Goal: Task Accomplishment & Management: Use online tool/utility

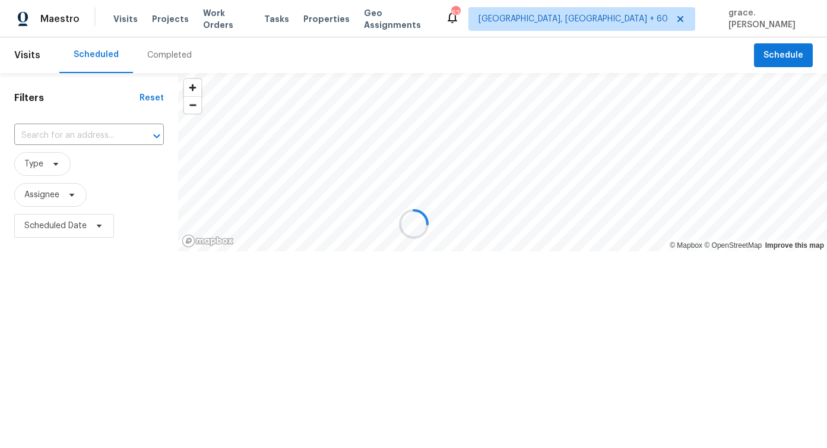
click at [95, 135] on div at bounding box center [413, 224] width 827 height 448
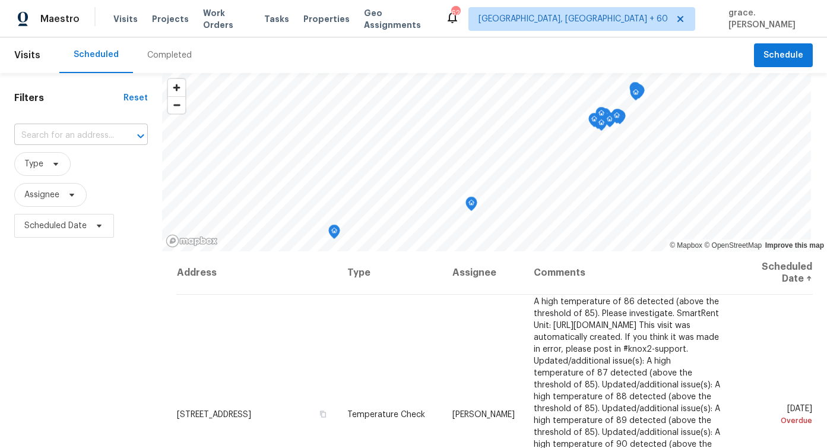
click at [54, 136] on input "text" at bounding box center [64, 136] width 100 height 18
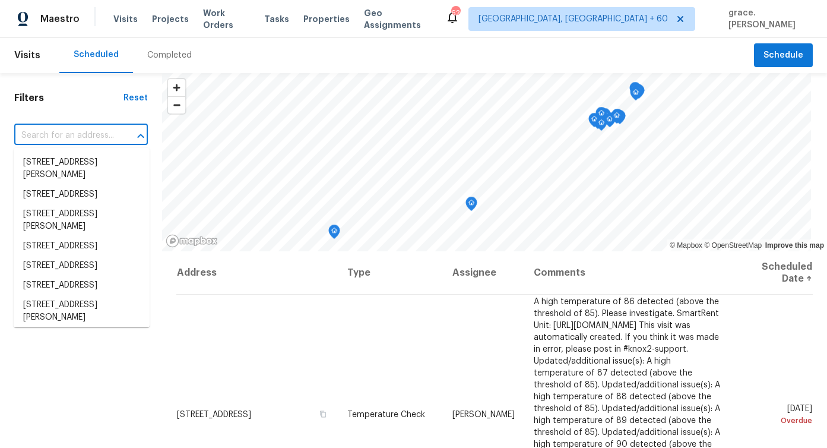
paste input "[STREET_ADDRESS]"
type input "[STREET_ADDRESS]"
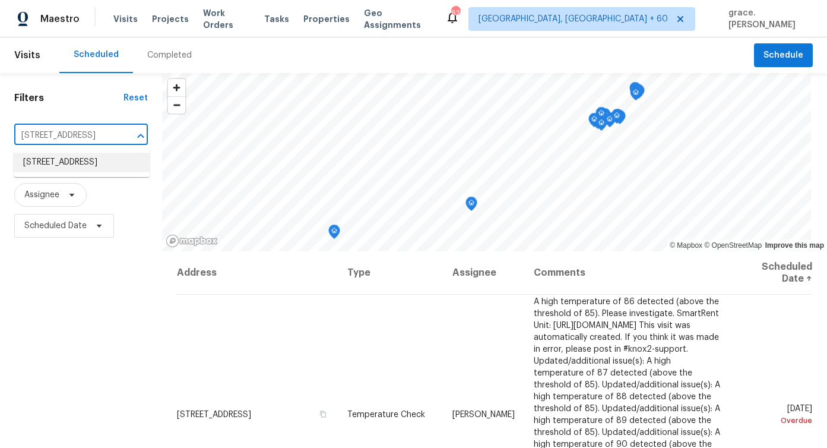
click at [68, 158] on li "[STREET_ADDRESS]" at bounding box center [82, 163] width 136 height 20
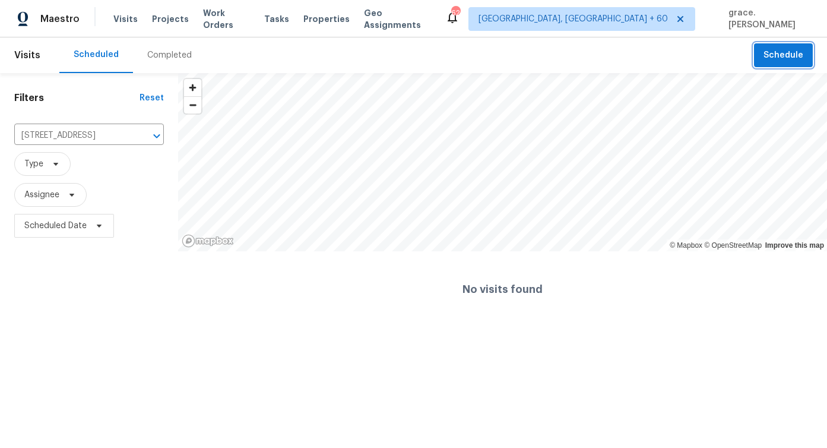
click at [791, 58] on span "Schedule" at bounding box center [784, 55] width 40 height 15
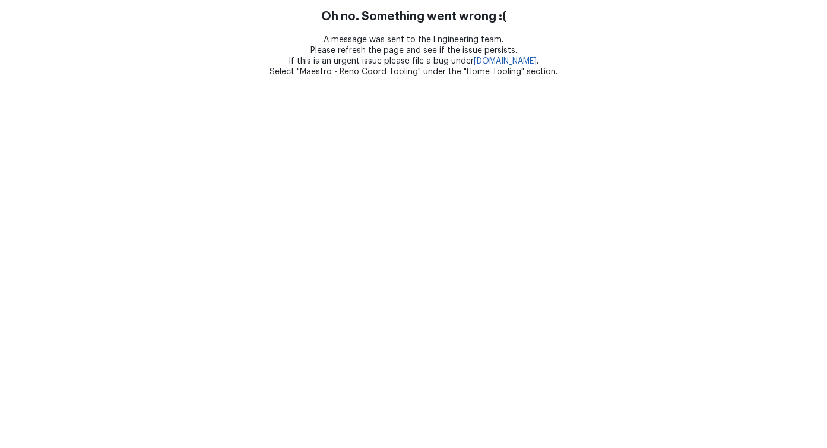
click at [335, 77] on html "Oh no. Something went wrong :( A message was sent to the Engineering team. Plea…" at bounding box center [413, 38] width 827 height 77
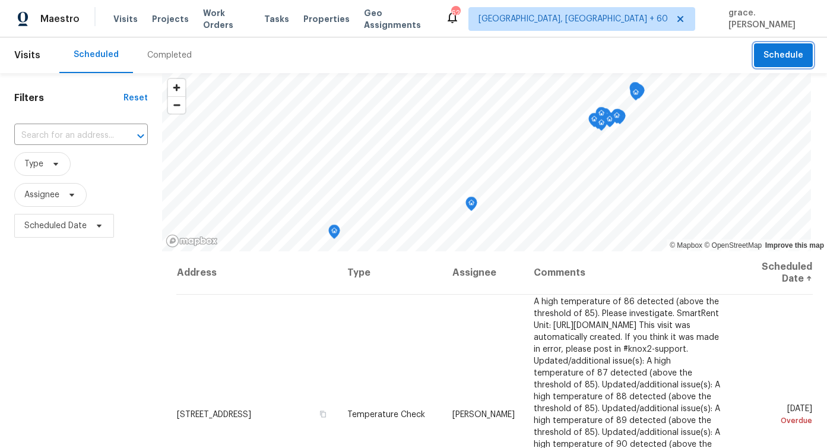
click at [777, 53] on span "Schedule" at bounding box center [784, 55] width 40 height 15
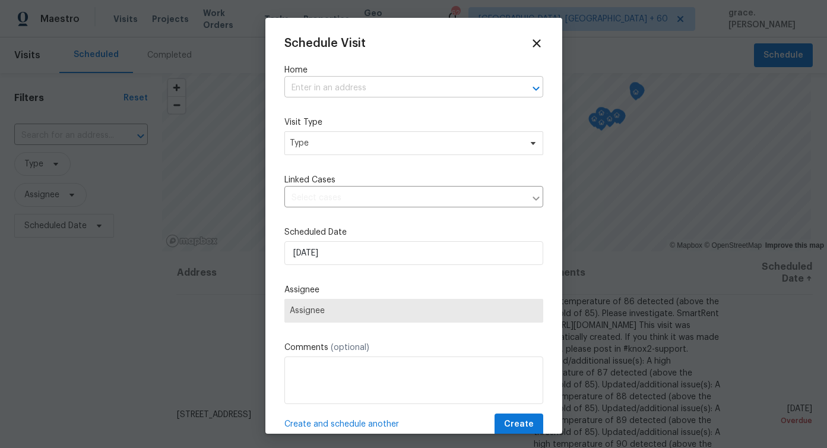
click at [333, 87] on input "text" at bounding box center [397, 88] width 226 height 18
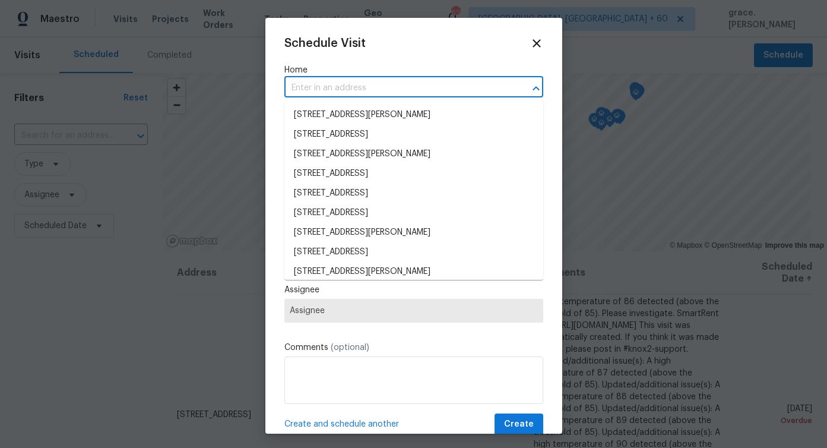
paste input "[STREET_ADDRESS]"
type input "[STREET_ADDRESS]"
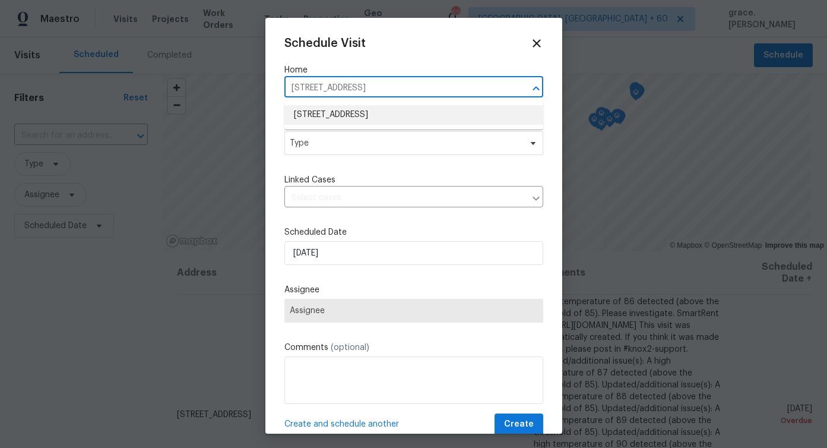
click at [333, 114] on li "[STREET_ADDRESS]" at bounding box center [413, 115] width 259 height 20
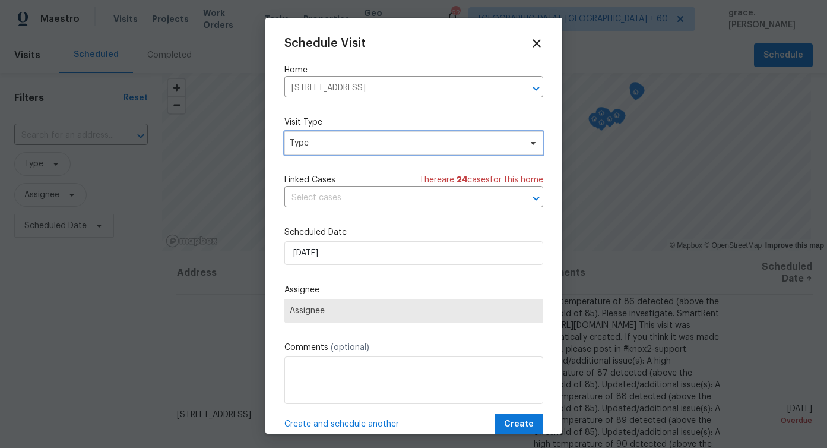
click at [325, 144] on span "Type" at bounding box center [405, 143] width 231 height 12
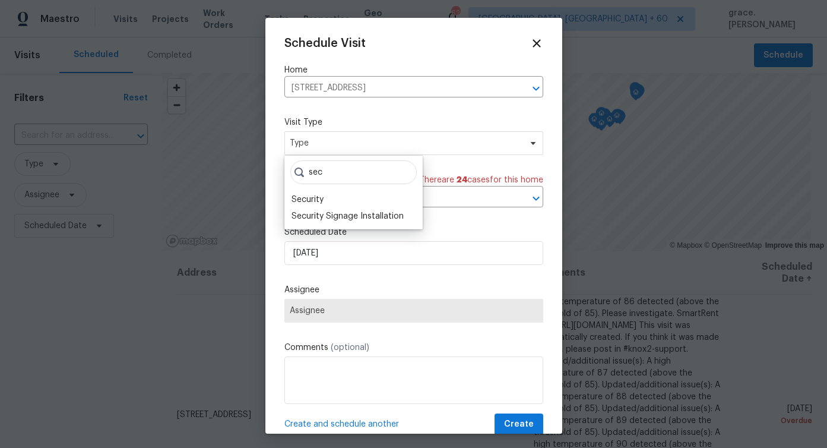
type input "sec"
click at [303, 189] on div "sec Security Security Signage Installation" at bounding box center [353, 193] width 138 height 74
click at [303, 195] on div "Security" at bounding box center [308, 200] width 32 height 12
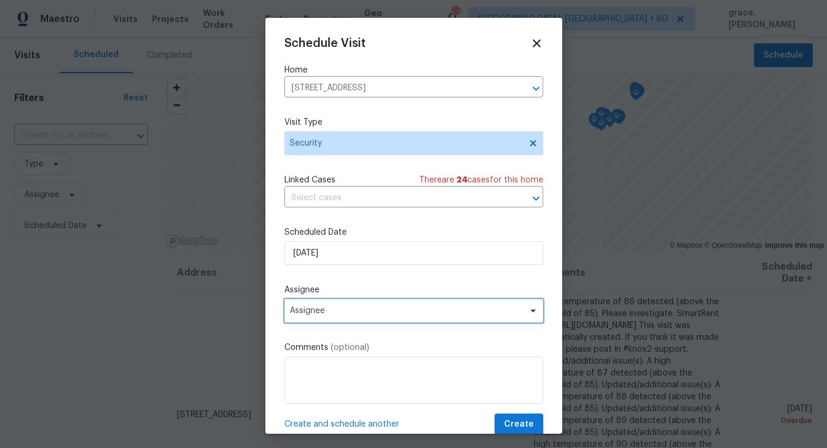
click at [318, 306] on span "Assignee" at bounding box center [406, 311] width 233 height 10
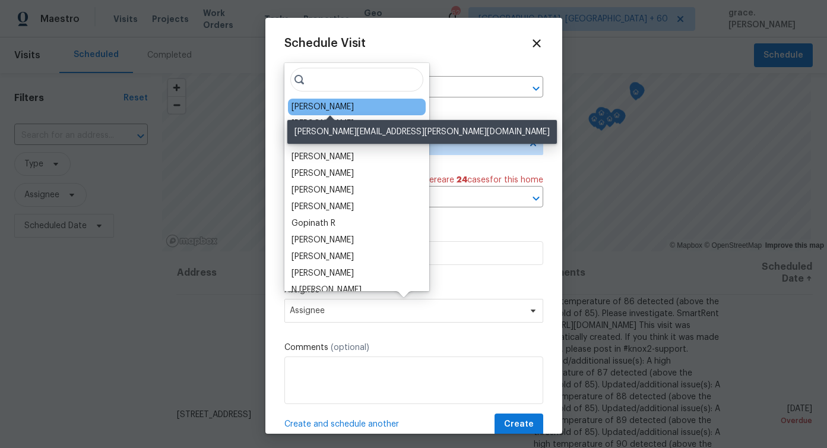
click at [328, 111] on div "Christopher Neilson" at bounding box center [323, 107] width 62 height 12
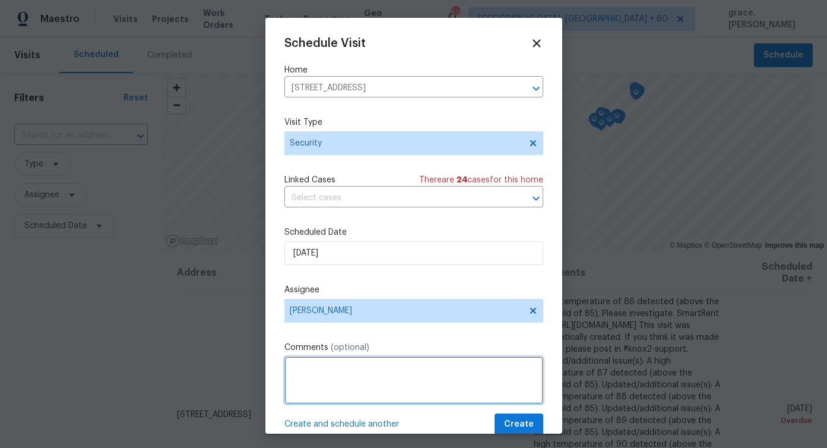
click at [342, 385] on textarea at bounding box center [413, 380] width 259 height 48
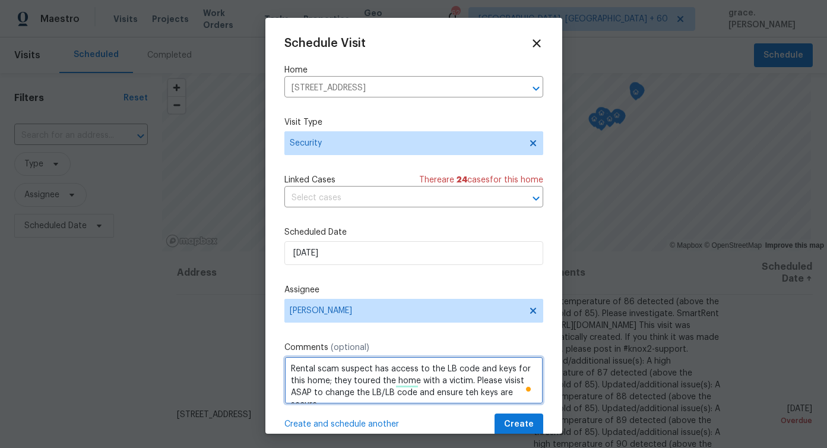
scroll to position [5, 0]
click at [468, 390] on textarea "Rental scam suspect has access to the LB code and keys for this home; they tour…" at bounding box center [413, 380] width 259 height 48
click at [399, 393] on textarea "Rental scam suspect has access to the LB code and keys for this home; they tour…" at bounding box center [413, 380] width 259 height 48
type textarea "Rental scam suspect has access to the LB code and keys for this home; they tour…"
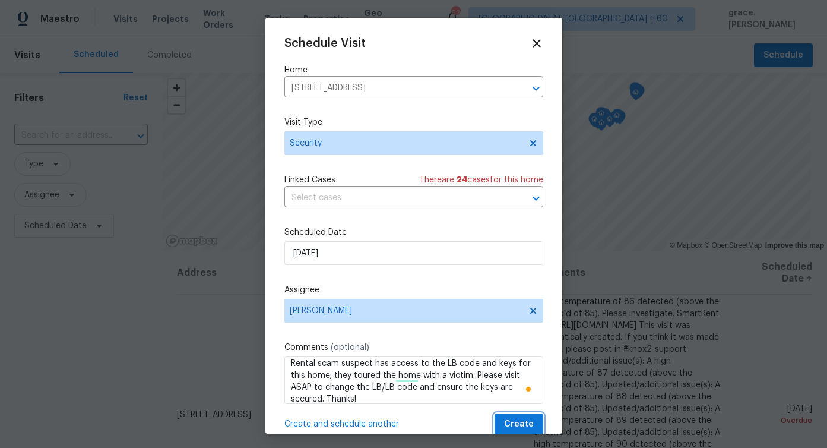
click at [530, 426] on span "Create" at bounding box center [519, 424] width 30 height 15
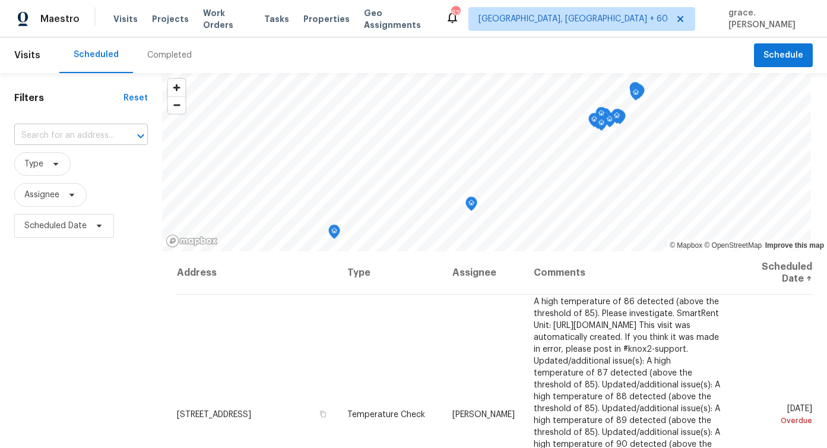
click at [68, 136] on input "text" at bounding box center [64, 136] width 100 height 18
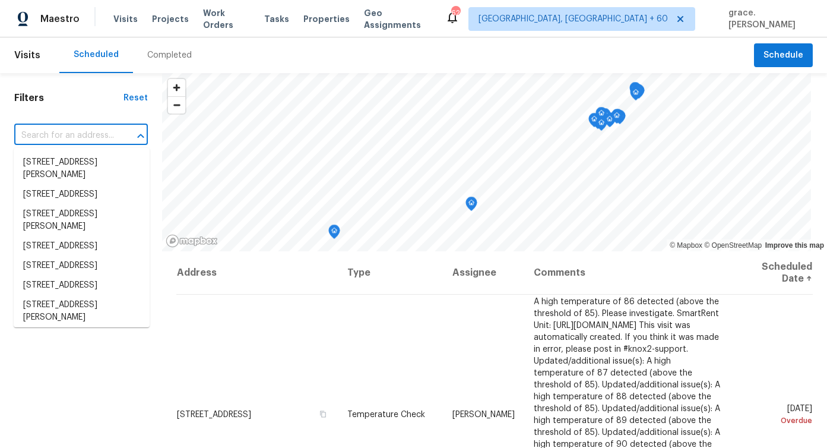
paste input "260 Everett Rd, Parsippany, NJ 07054"
type input "260 Everett Rd, Parsippany, NJ 07054"
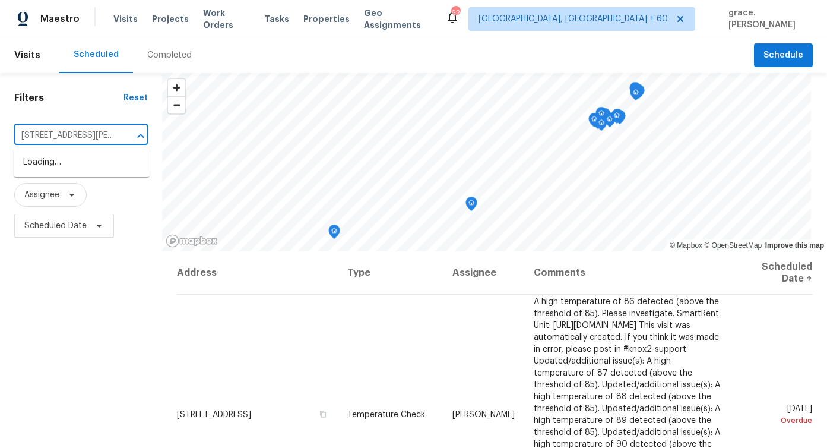
scroll to position [0, 49]
click at [63, 163] on li "260 Everett Rd, Parsippany, NJ 07054" at bounding box center [82, 169] width 136 height 32
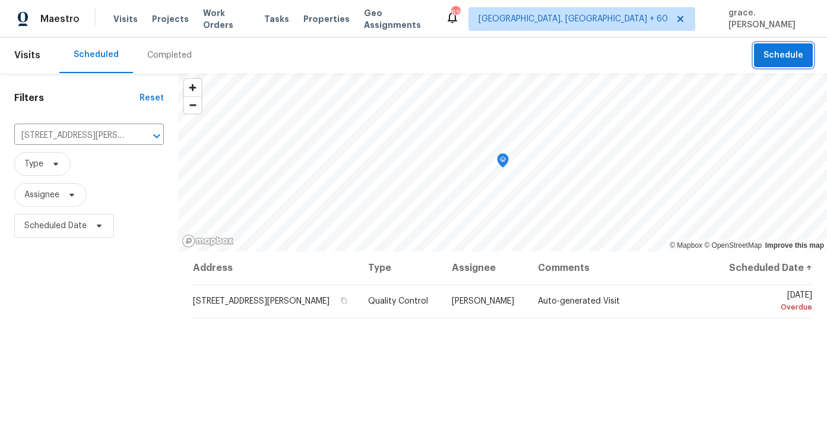
click at [792, 50] on span "Schedule" at bounding box center [784, 55] width 40 height 15
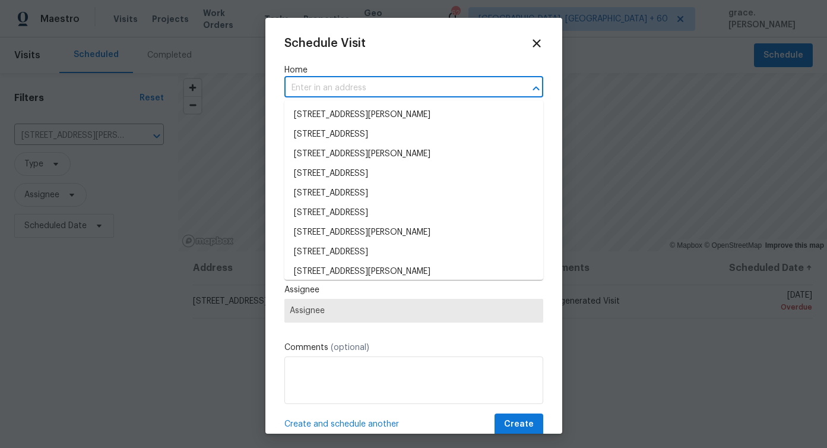
click at [374, 86] on input "text" at bounding box center [397, 88] width 226 height 18
paste input "260 Everett Rd, Parsippany, NJ 07054"
type input "260 Everett Rd, Parsippany, NJ 07054"
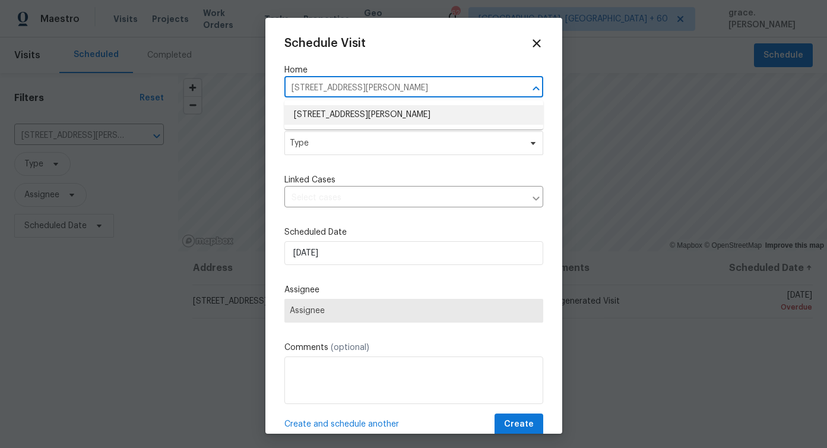
click at [344, 115] on li "260 Everett Rd, Parsippany, NJ 07054" at bounding box center [413, 115] width 259 height 20
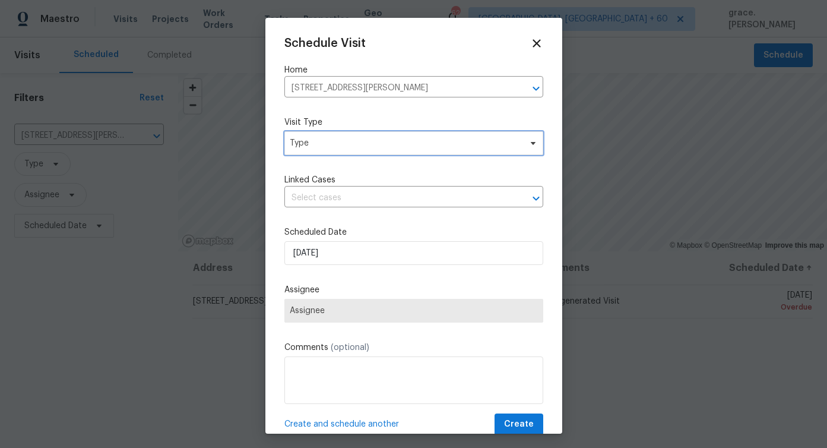
click at [330, 150] on span "Type" at bounding box center [413, 143] width 259 height 24
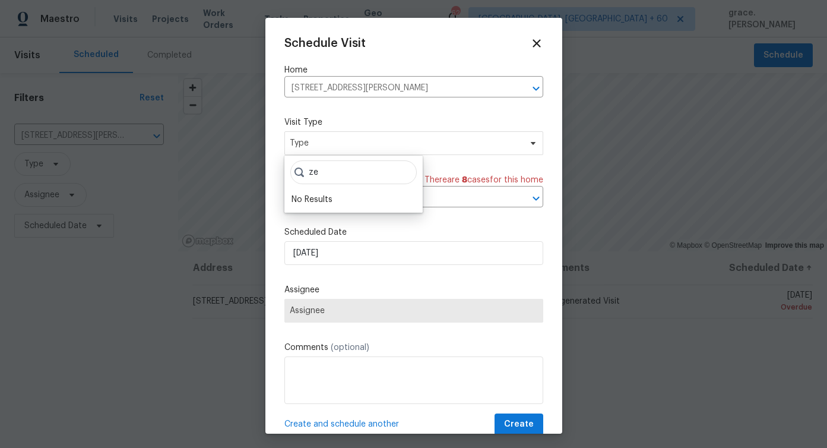
type input "z"
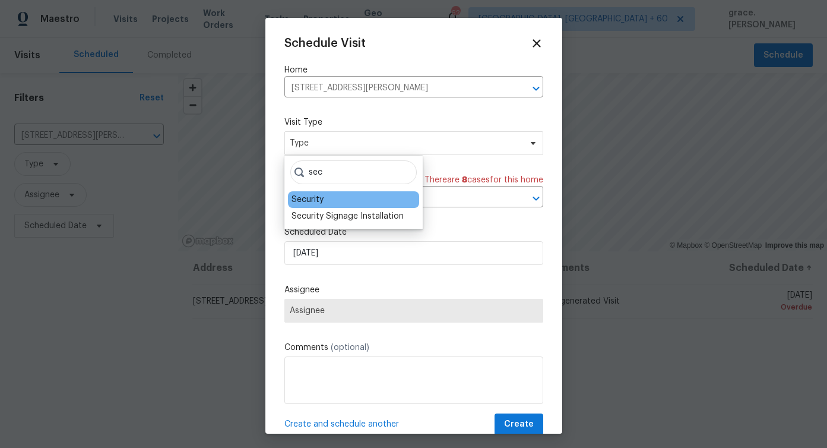
type input "sec"
click at [344, 198] on div "Security" at bounding box center [353, 199] width 131 height 17
click at [344, 199] on div "Security" at bounding box center [353, 199] width 131 height 17
click at [336, 203] on div "Security" at bounding box center [353, 199] width 131 height 17
click at [339, 201] on div "Security" at bounding box center [353, 199] width 131 height 17
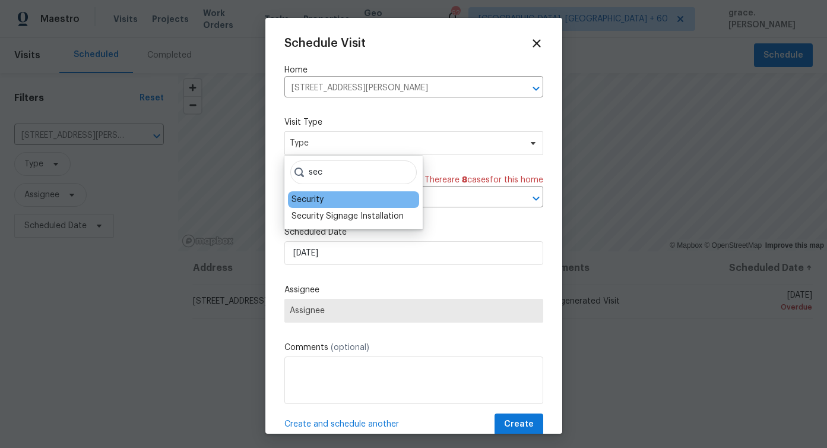
click at [314, 198] on div "Security" at bounding box center [308, 200] width 32 height 12
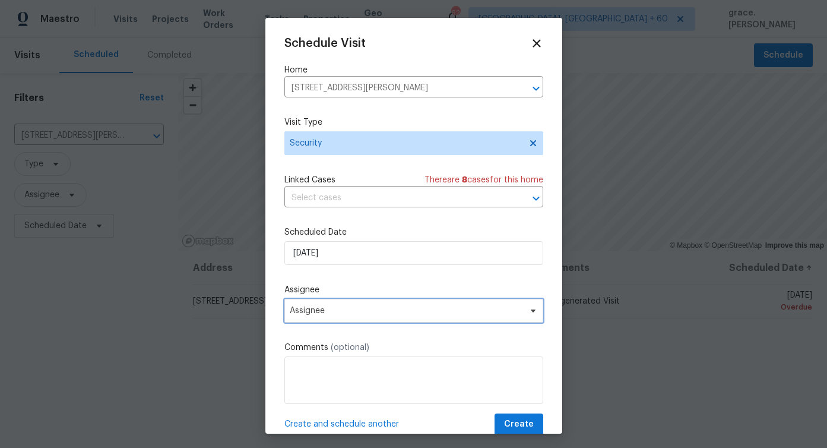
click at [361, 317] on span "Assignee" at bounding box center [413, 311] width 259 height 24
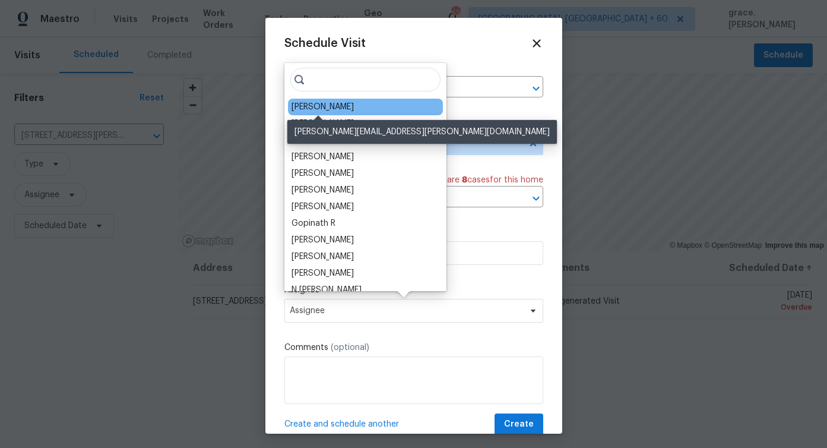
click at [340, 107] on div "[PERSON_NAME]" at bounding box center [323, 107] width 62 height 12
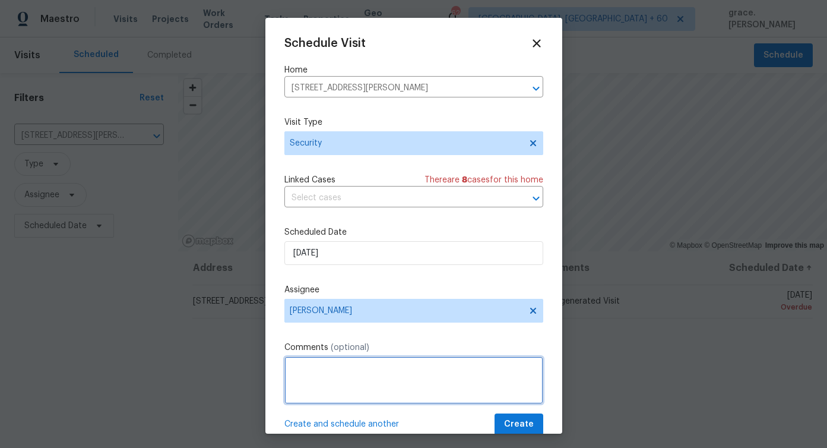
click at [334, 373] on textarea at bounding box center [413, 380] width 259 height 48
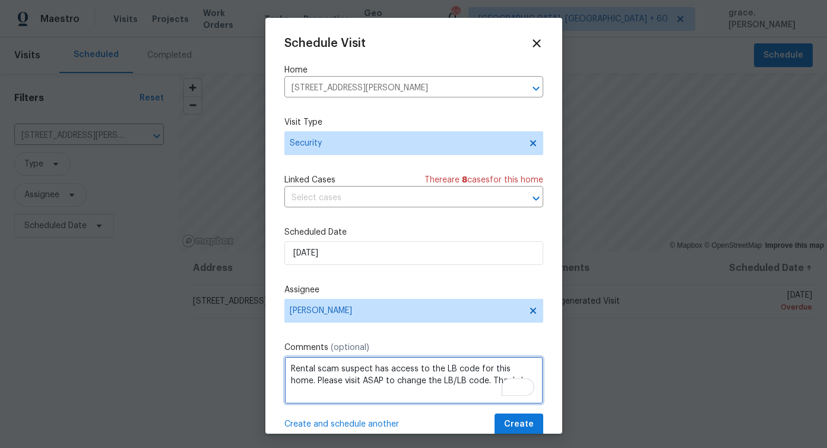
type textarea "Rental scam suspect has access to the LB code for this home. Please visit ASAP …"
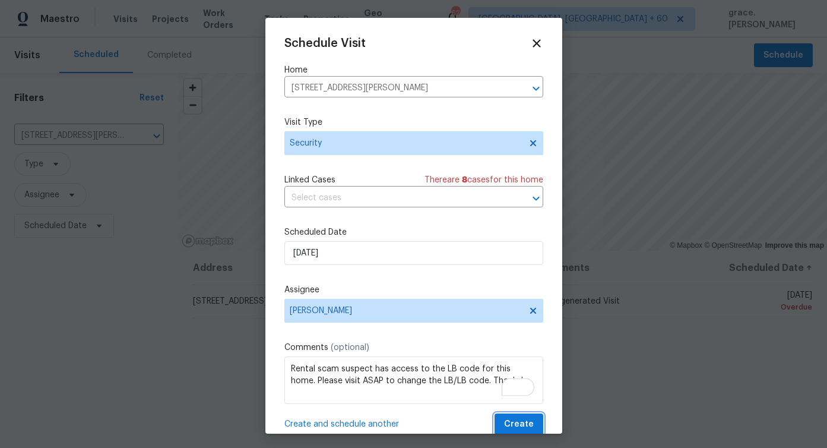
click at [517, 423] on span "Create" at bounding box center [519, 424] width 30 height 15
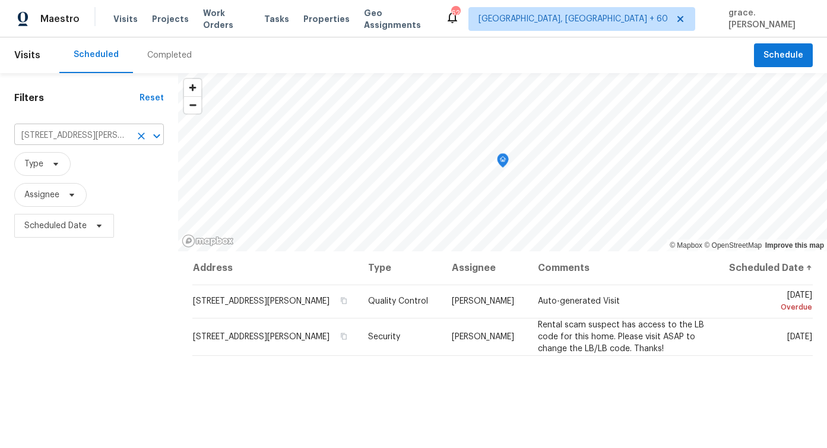
click at [58, 138] on input "260 Everett Rd, Parsippany, NJ 07054" at bounding box center [72, 136] width 116 height 18
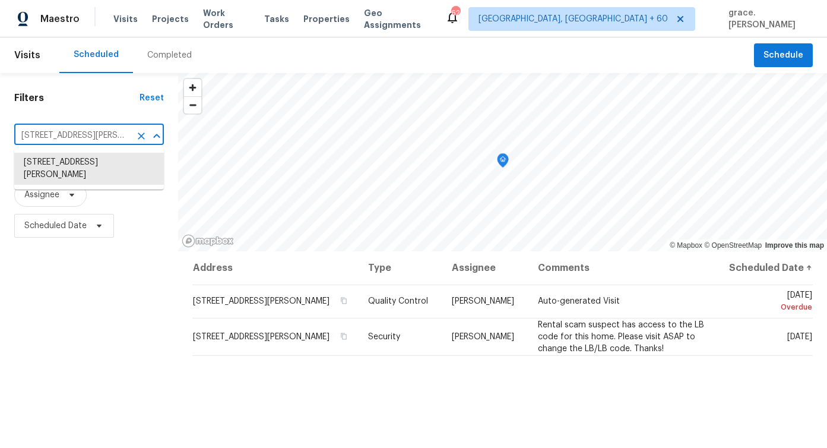
paste input "4316 Chamberlayne Ave, Richmond, VA 23227"
type input "4316 Chamberlayne Ave, Richmond, VA 23227"
click at [106, 165] on li "4316 Chamberlayne Ave, Richmond, VA 23227" at bounding box center [89, 163] width 150 height 20
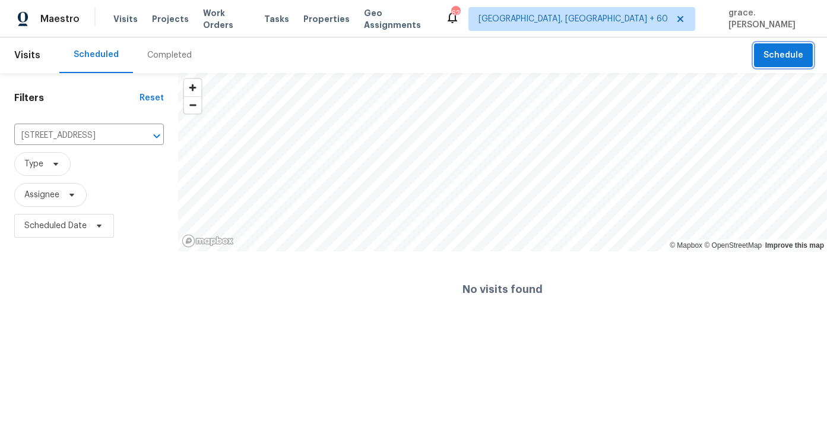
click at [776, 47] on button "Schedule" at bounding box center [783, 55] width 59 height 24
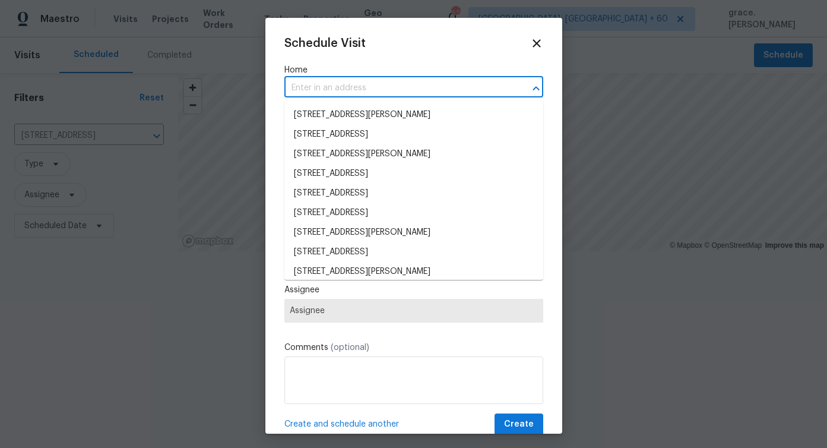
click at [295, 86] on input "text" at bounding box center [397, 88] width 226 height 18
paste input "4316 Chamberlayne Ave, Richmond, VA 23227"
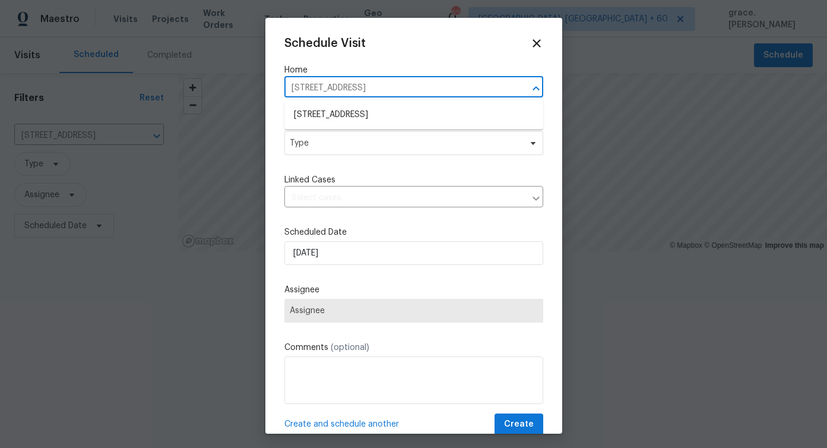
type input "4316 Chamberlayne Ave, Richmond, VA 23227"
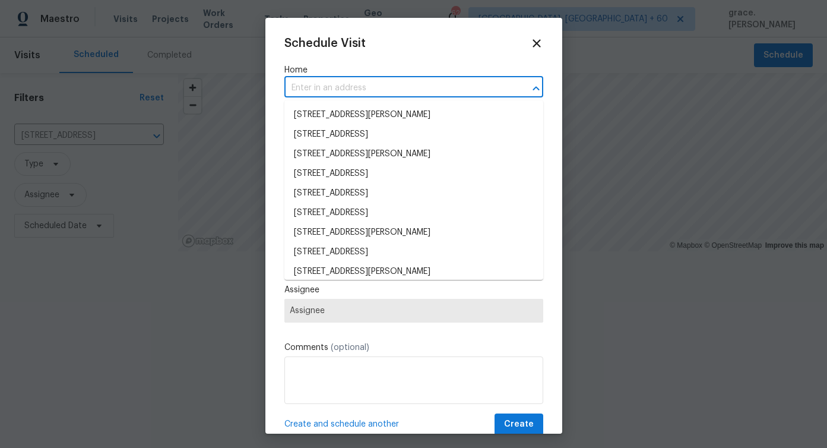
click at [314, 91] on input "text" at bounding box center [397, 88] width 226 height 18
paste input "4316 Chamberlayne Ave, Richmond, VA 23227"
type input "4316 Chamberlayne Ave, Richmond, VA 23227"
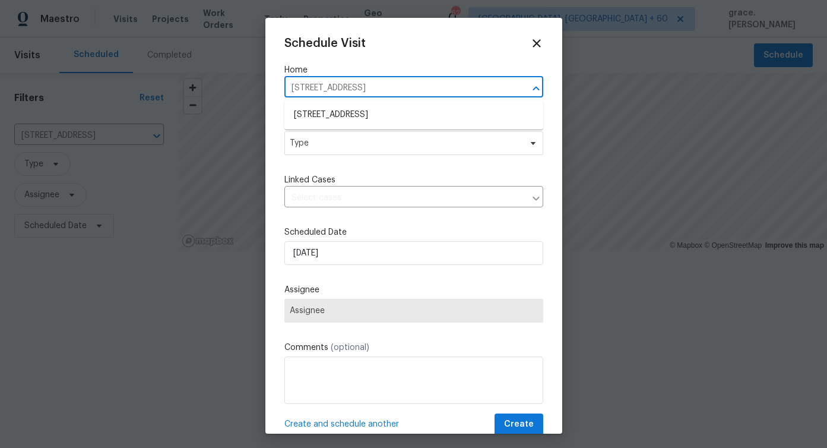
click at [322, 113] on li "4316 Chamberlayne Ave, Richmond, VA 23227" at bounding box center [413, 115] width 259 height 20
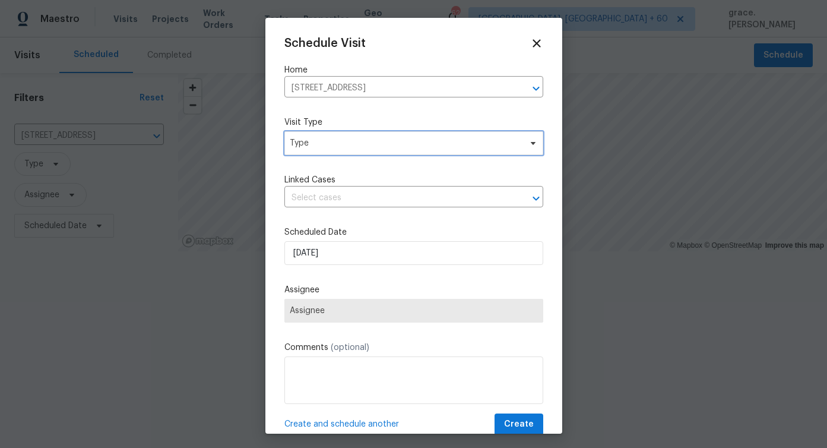
click at [317, 141] on span "Type" at bounding box center [405, 143] width 231 height 12
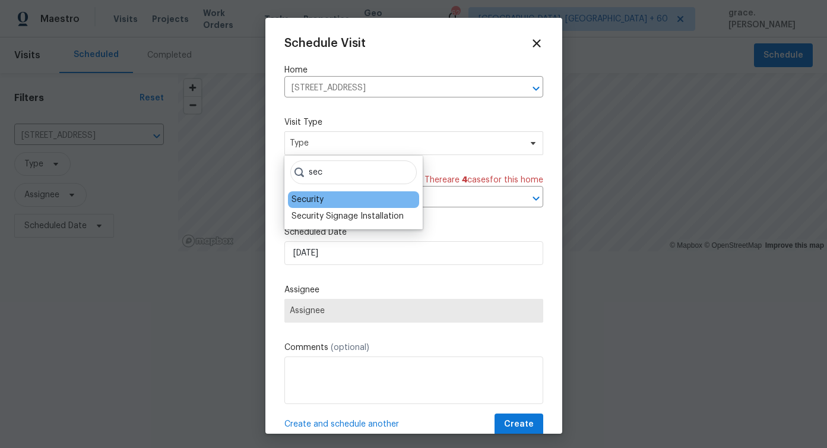
type input "sec"
click at [322, 198] on div "Security" at bounding box center [308, 200] width 32 height 12
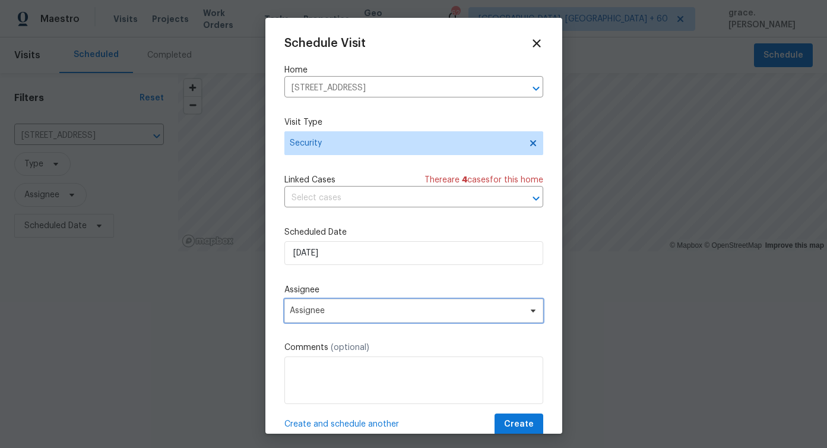
click at [320, 312] on span "Assignee" at bounding box center [406, 311] width 233 height 10
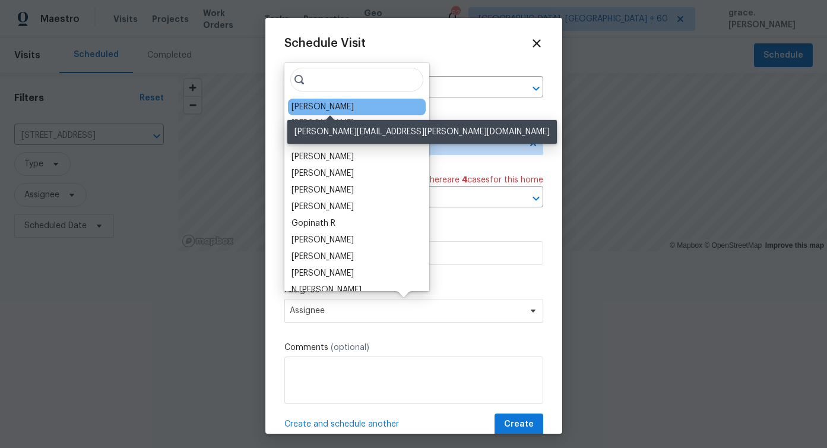
click at [304, 105] on div "Christopher Neilson" at bounding box center [323, 107] width 62 height 12
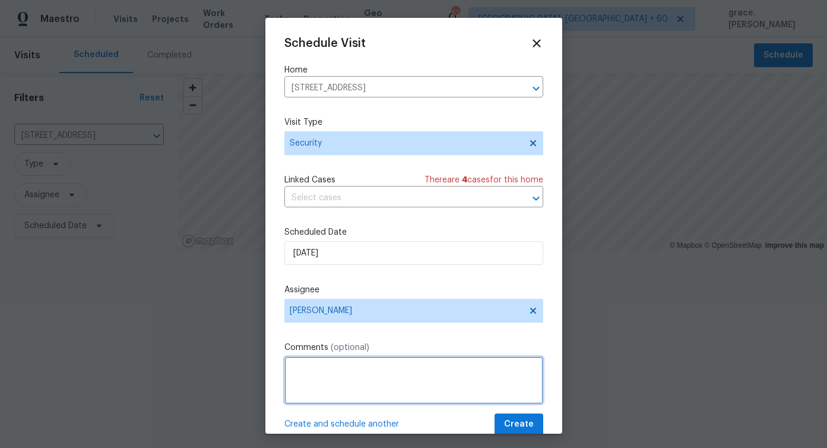
click at [343, 387] on textarea at bounding box center [413, 380] width 259 height 48
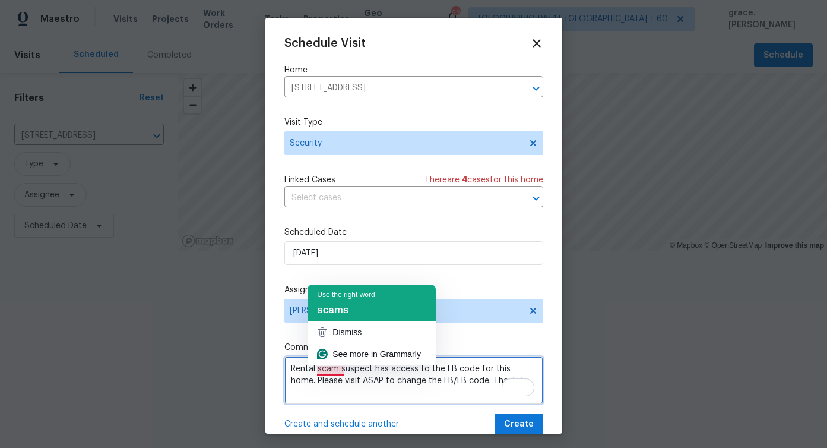
click at [348, 308] on span "scams" at bounding box center [332, 309] width 31 height 11
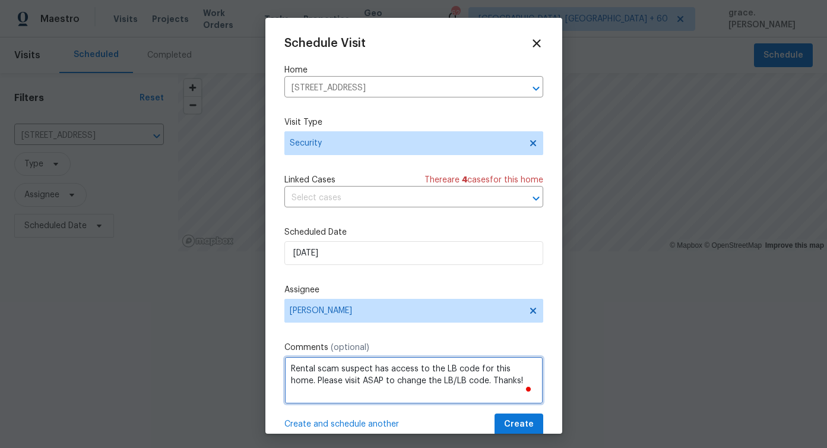
click at [400, 388] on textarea "Rental scam suspect has access to the LB code for this home. Please visit ASAP …" at bounding box center [413, 380] width 259 height 48
type textarea "Rental scam suspect has access to the LB code for this home. Please visit ASAP …"
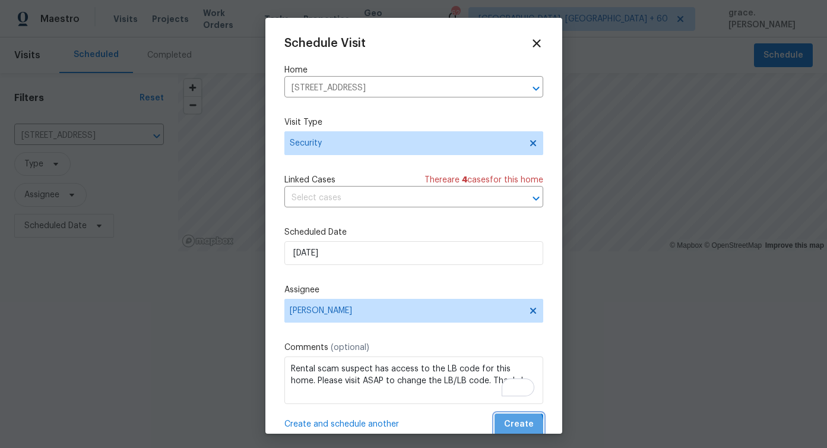
click at [518, 426] on span "Create" at bounding box center [519, 424] width 30 height 15
